Goal: Information Seeking & Learning: Understand process/instructions

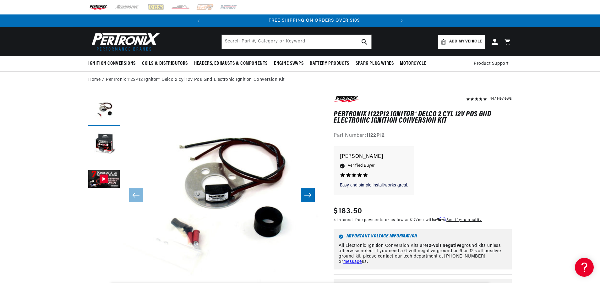
scroll to position [0, 190]
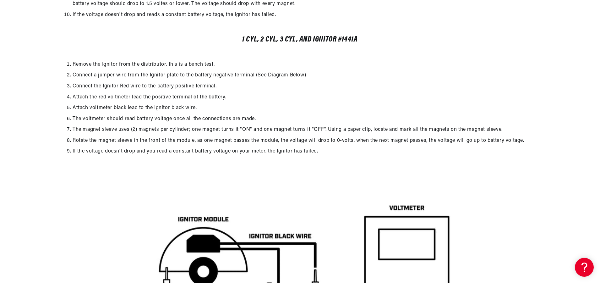
scroll to position [1538, 0]
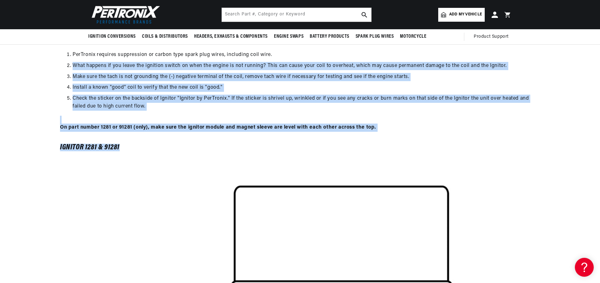
drag, startPoint x: 599, startPoint y: 136, endPoint x: 598, endPoint y: 52, distance: 83.5
click at [598, 52] on div "If the test results show low voltage. What can cause low voltage would be poor …" at bounding box center [300, 83] width 600 height 160
click at [143, 174] on img at bounding box center [300, 275] width 328 height 225
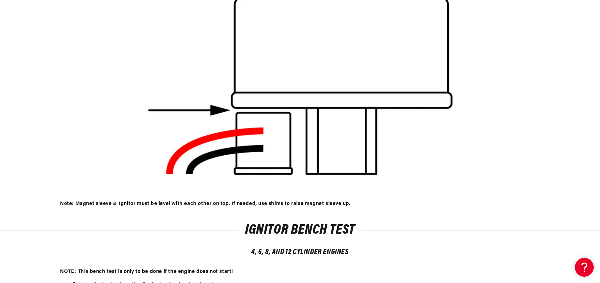
scroll to position [0, 190]
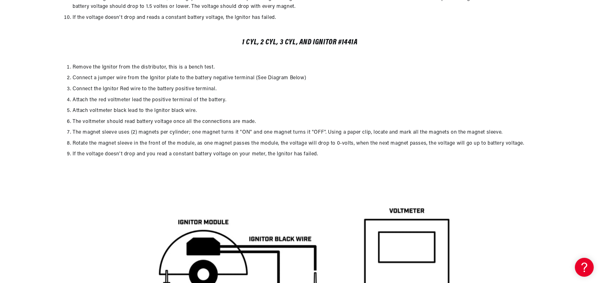
scroll to position [0, 190]
